Goal: Obtain resource: Obtain resource

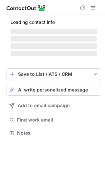
scroll to position [132, 105]
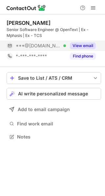
click at [80, 50] on div "View email" at bounding box center [81, 46] width 30 height 10
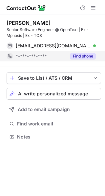
click at [81, 54] on button "Find phone" at bounding box center [83, 56] width 26 height 7
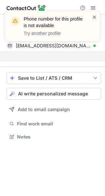
click at [95, 15] on span at bounding box center [94, 17] width 5 height 7
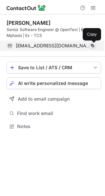
click at [91, 47] on span at bounding box center [92, 45] width 5 height 5
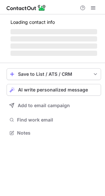
scroll to position [3, 3]
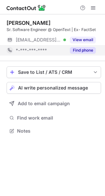
click at [83, 50] on button "Find phone" at bounding box center [83, 50] width 26 height 7
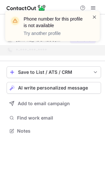
click at [94, 17] on span at bounding box center [94, 17] width 5 height 7
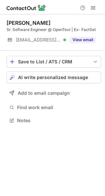
scroll to position [116, 105]
click at [81, 42] on div "Phone number for this profile is not available Try another profile Siddharth Su…" at bounding box center [52, 98] width 105 height 196
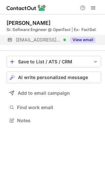
click at [86, 38] on button "View email" at bounding box center [83, 40] width 26 height 7
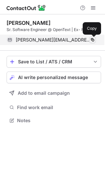
click at [95, 40] on span at bounding box center [92, 39] width 5 height 5
